Goal: Task Accomplishment & Management: Use online tool/utility

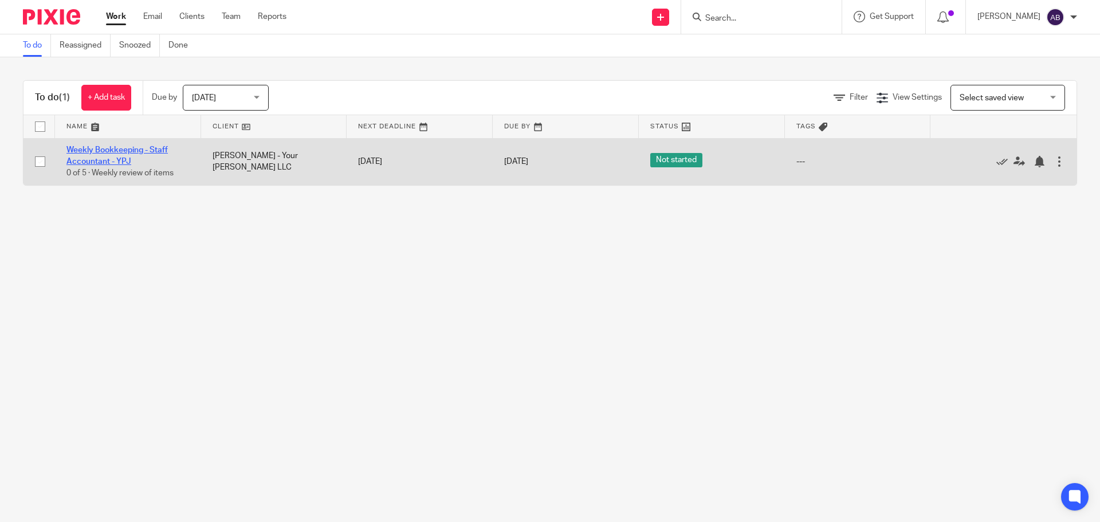
click at [130, 150] on link "Weekly Bookkeeping - Staff Accountant - YPJ" at bounding box center [116, 155] width 101 height 19
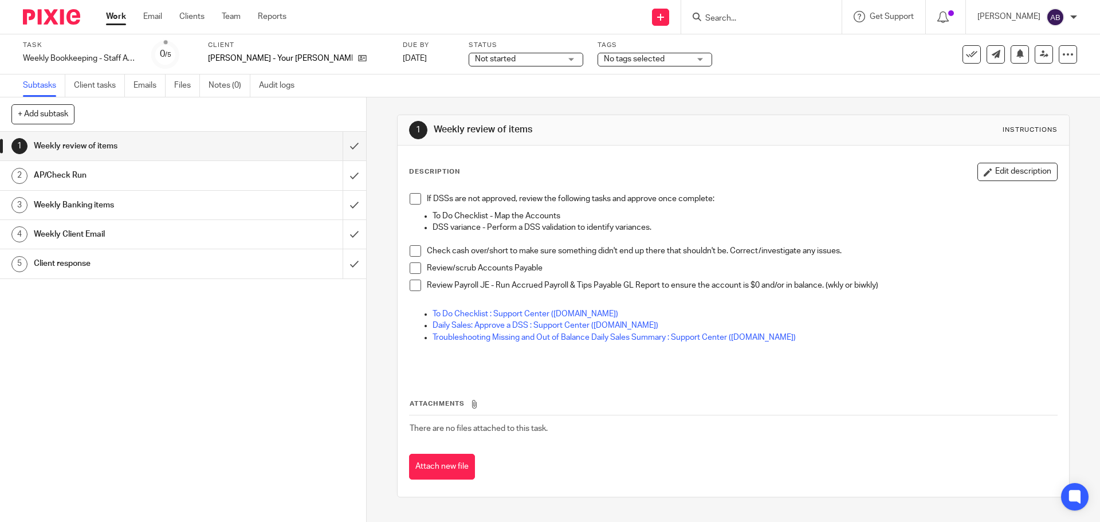
click at [413, 199] on span at bounding box center [415, 198] width 11 height 11
click at [413, 256] on span at bounding box center [415, 250] width 11 height 11
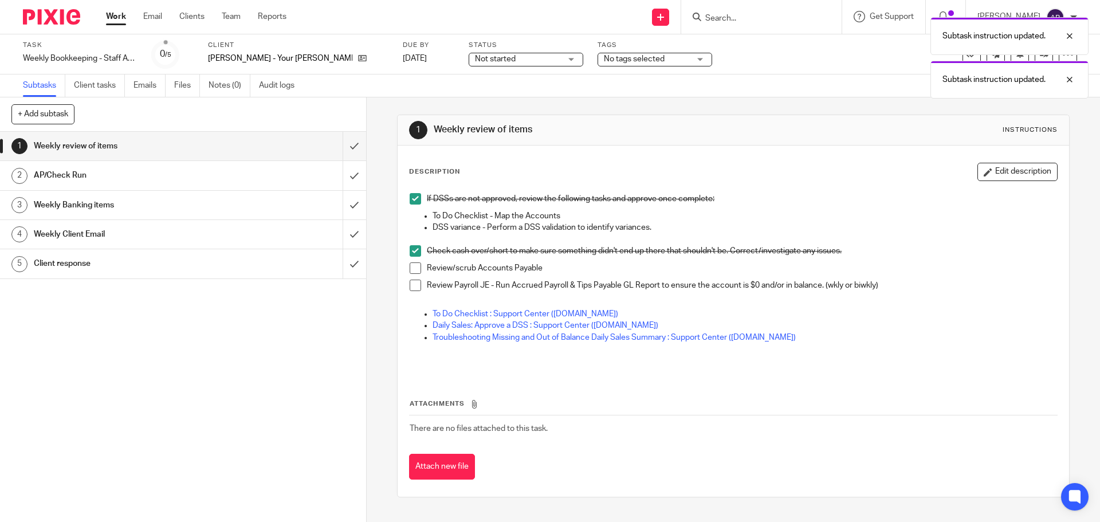
click at [412, 285] on span at bounding box center [415, 285] width 11 height 11
click at [111, 17] on link "Work" at bounding box center [116, 16] width 20 height 11
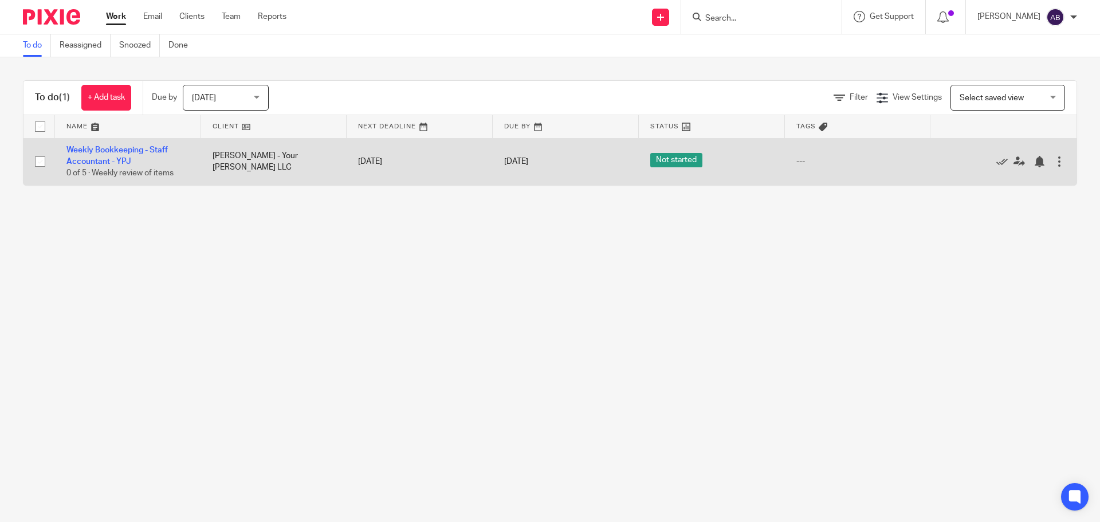
drag, startPoint x: 986, startPoint y: 161, endPoint x: 953, endPoint y: 172, distance: 35.0
click at [996, 161] on icon at bounding box center [1001, 161] width 11 height 11
